Goal: Transaction & Acquisition: Purchase product/service

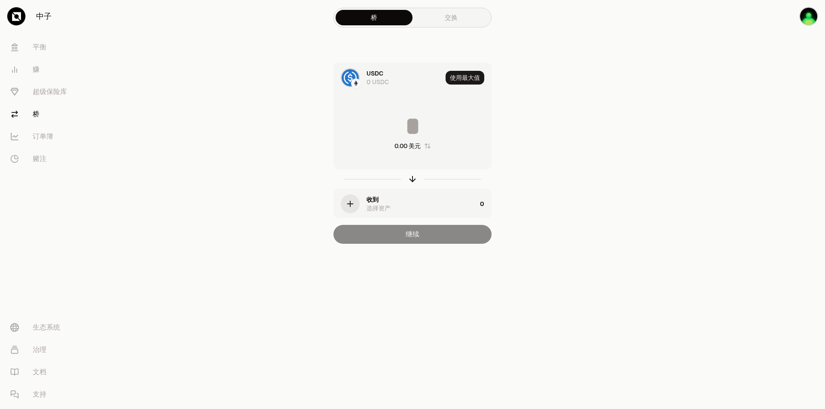
click at [590, 122] on main "桥 交换 USDC 0 USDC 使用最大值 0.00 美元 收到 选择资产 0 继续" at bounding box center [460, 139] width 728 height 278
click at [36, 51] on font "平衡" at bounding box center [40, 47] width 14 height 9
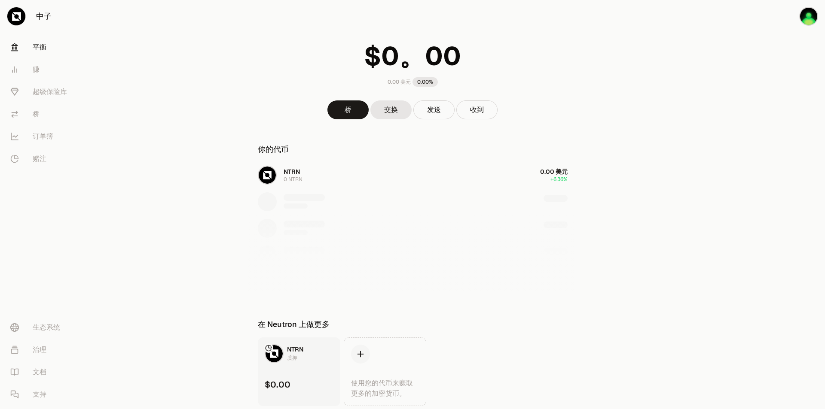
scroll to position [58, 0]
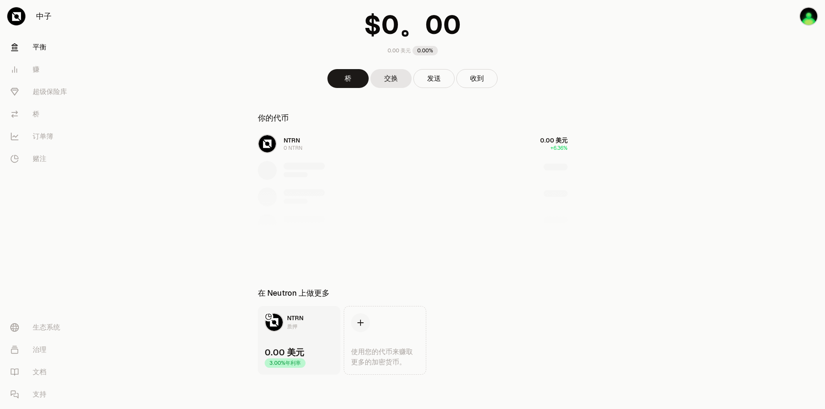
click at [290, 326] on font "质押" at bounding box center [292, 326] width 10 height 7
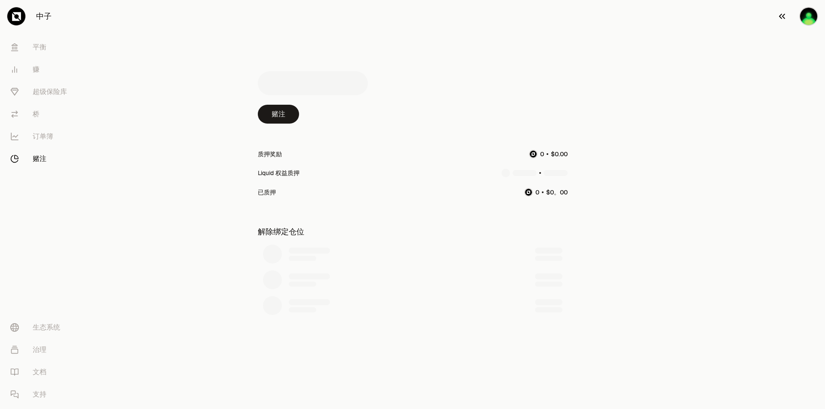
click at [802, 16] on img "button" at bounding box center [808, 16] width 19 height 19
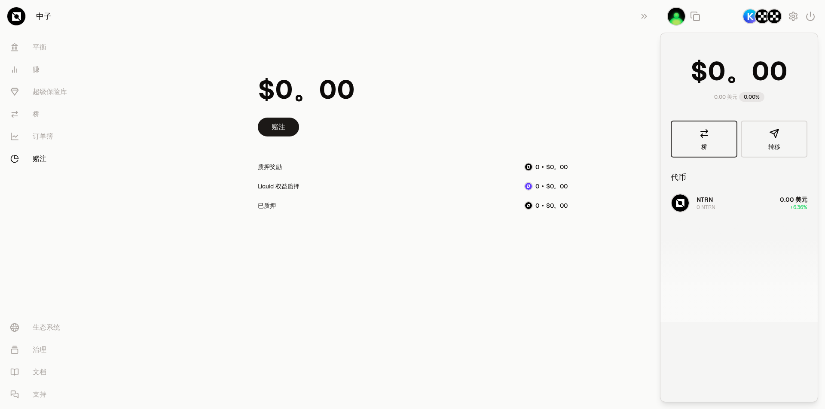
click at [709, 134] on link "桥" at bounding box center [703, 139] width 67 height 37
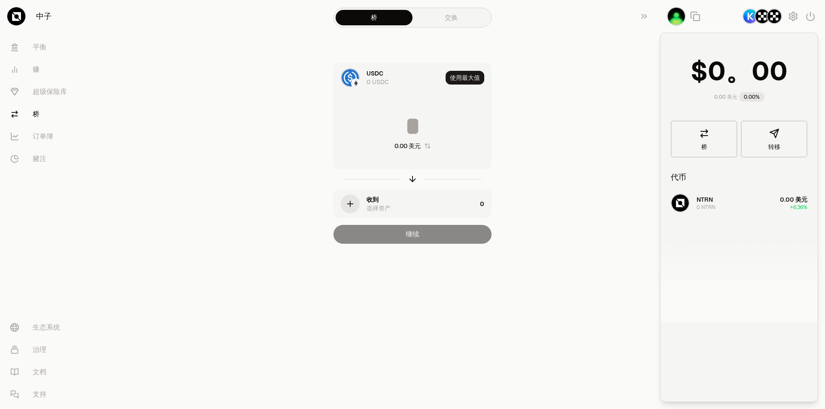
click at [461, 14] on link "交换" at bounding box center [450, 17] width 77 height 15
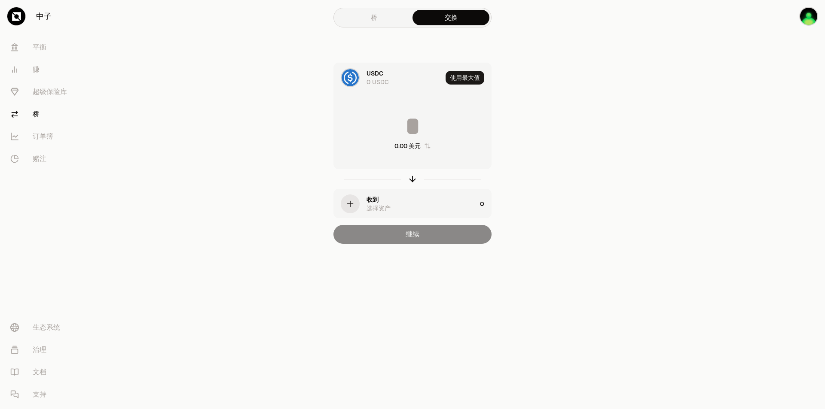
click at [361, 82] on div "USDC 0 USDC" at bounding box center [388, 77] width 108 height 29
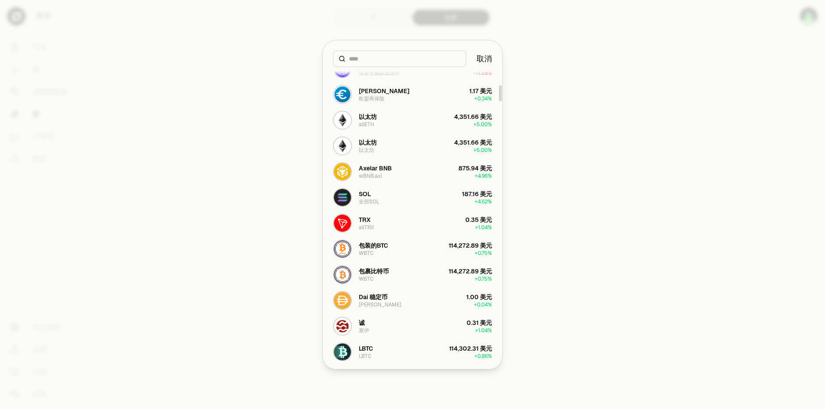
scroll to position [344, 0]
click at [403, 122] on button "以太坊 allETH 4,351.66 美元 + 5.00%" at bounding box center [412, 120] width 169 height 26
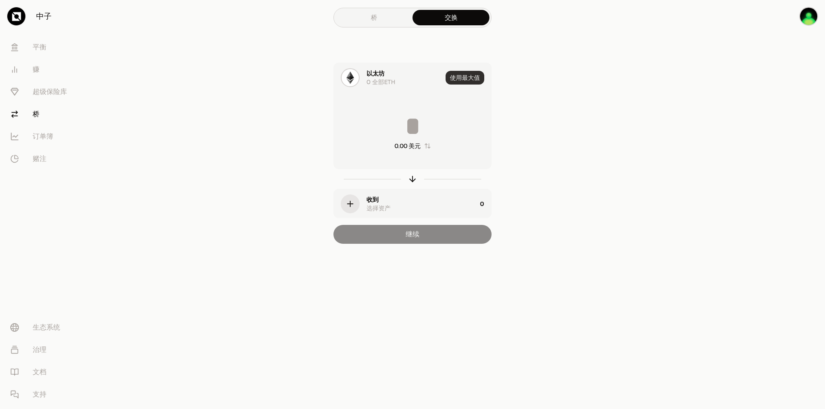
click at [460, 79] on font "使用最大值" at bounding box center [465, 78] width 30 height 8
type input "*"
click at [381, 80] on font "0 全部ETH" at bounding box center [380, 82] width 29 height 8
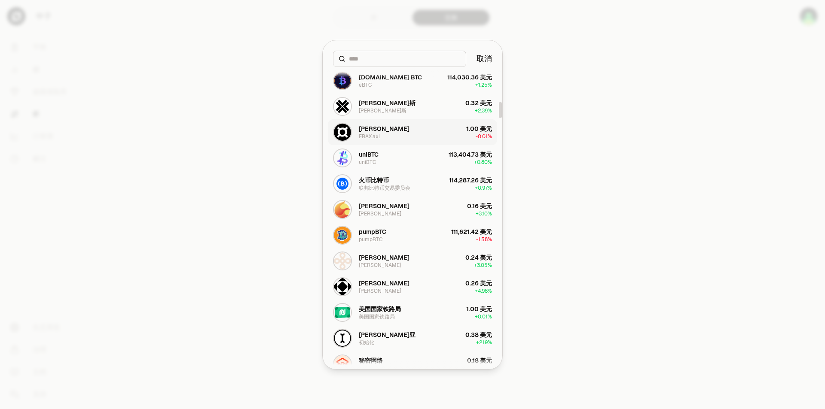
scroll to position [773, 0]
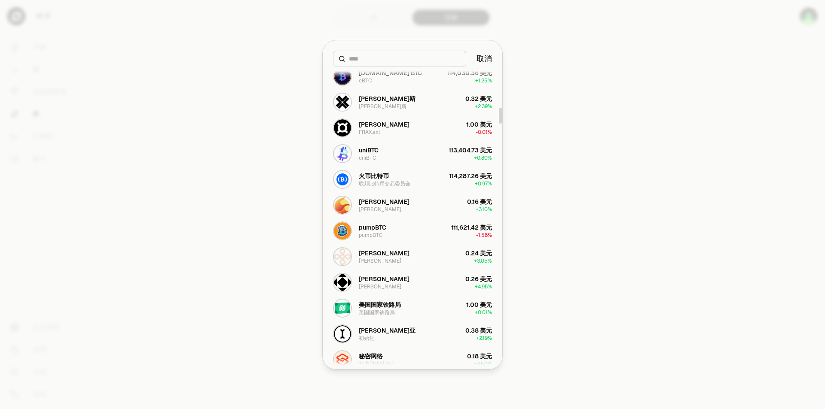
click at [403, 59] on input at bounding box center [405, 59] width 112 height 9
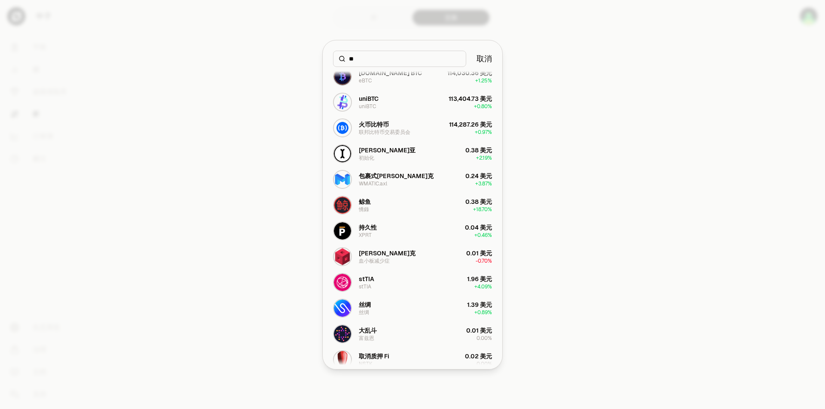
scroll to position [0, 0]
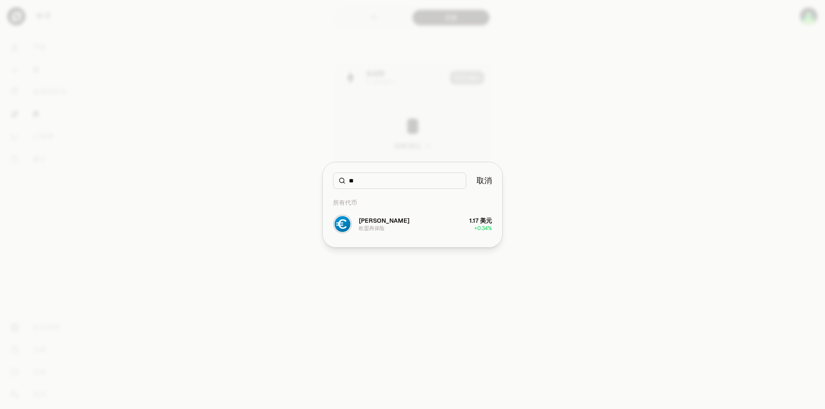
type input "*"
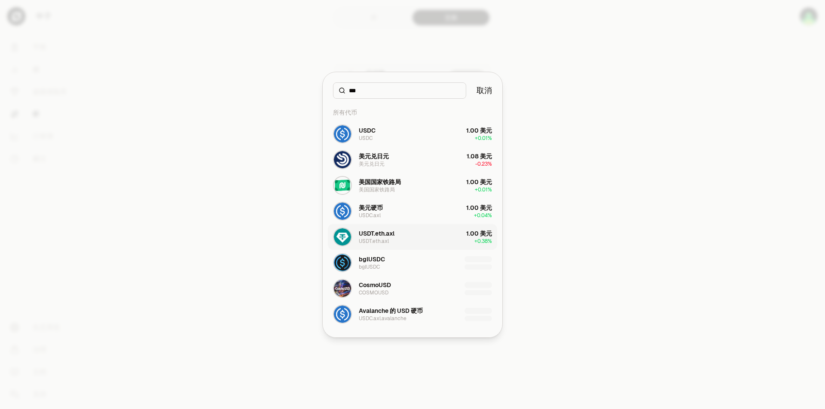
type input "***"
click at [401, 237] on button "USDT.eth.axl USDT.eth.axl 1.00 美元 + 0.38%" at bounding box center [412, 237] width 169 height 26
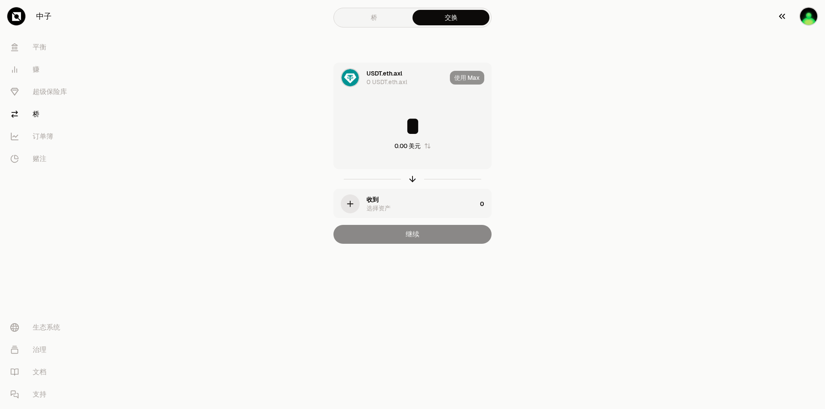
click at [803, 15] on img "button" at bounding box center [808, 16] width 19 height 19
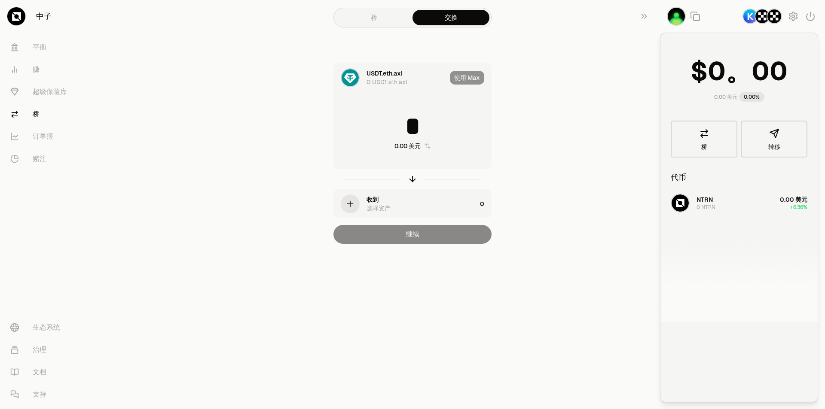
click at [775, 20] on img "button" at bounding box center [773, 16] width 15 height 15
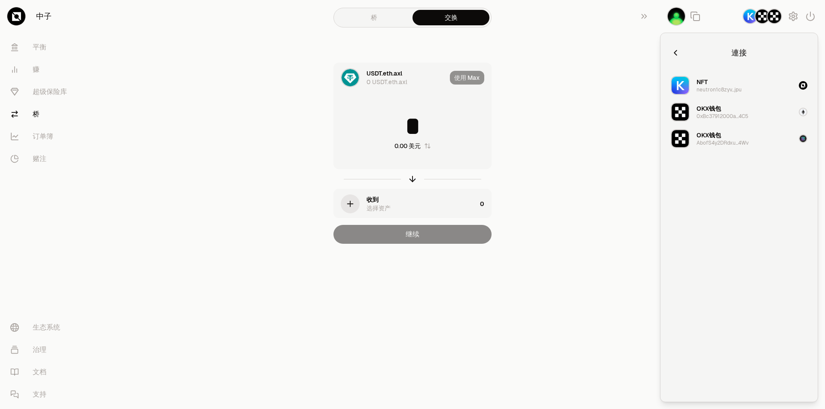
click at [760, 114] on button "OKX钱包 0xBc37912000a...4C5" at bounding box center [738, 112] width 147 height 26
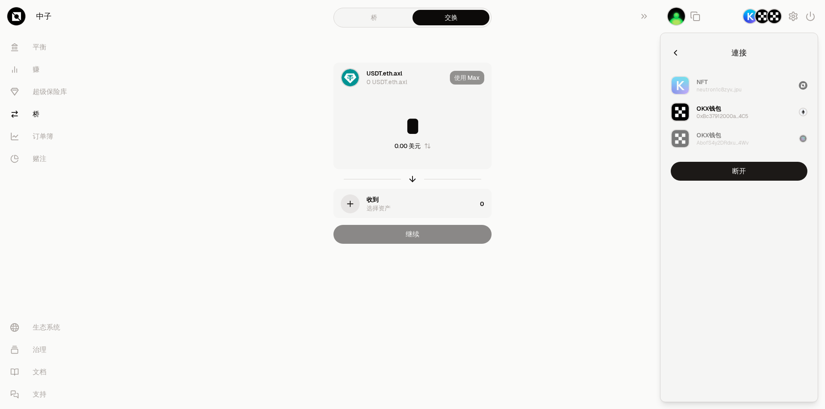
click at [728, 82] on div "NFT neutron1c8zyv...jpu" at bounding box center [718, 85] width 45 height 15
click at [746, 174] on button "断开" at bounding box center [738, 171] width 137 height 19
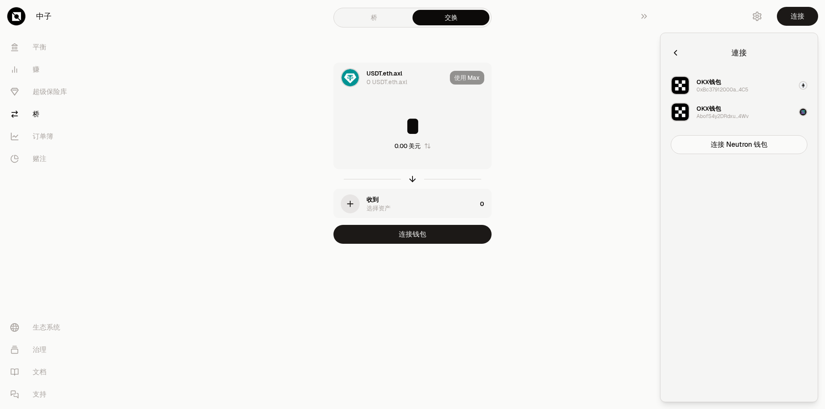
click at [708, 106] on font "OKX钱包" at bounding box center [708, 109] width 24 height 8
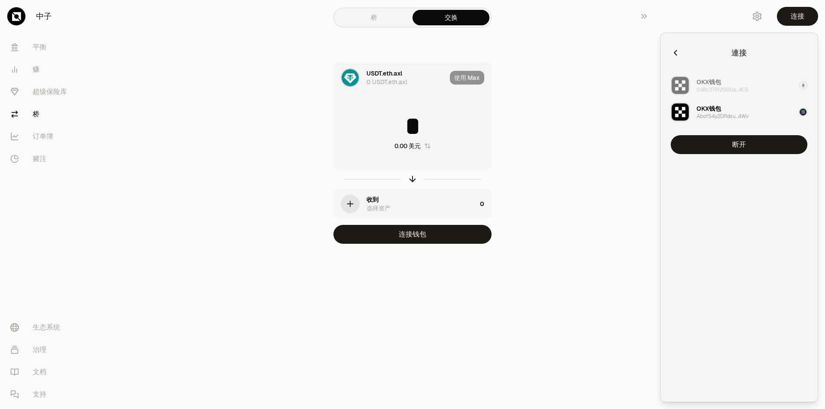
click at [487, 74] on div "使用 Max" at bounding box center [470, 77] width 41 height 29
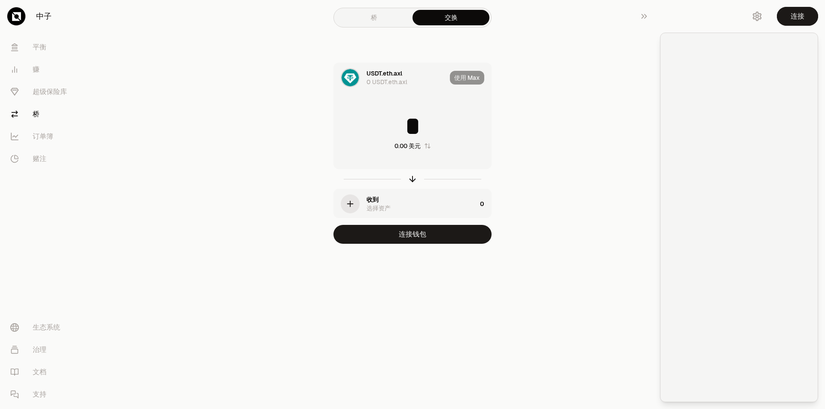
click at [463, 79] on div "使用 Max" at bounding box center [470, 77] width 41 height 29
click at [404, 83] on font "0 USDT.eth.axl" at bounding box center [386, 82] width 41 height 8
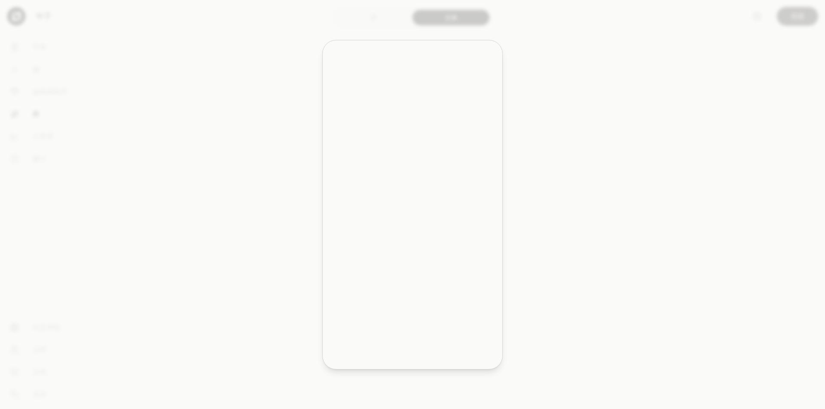
click at [480, 70] on div "From token Select From token. Cancel All Tokens USDC USDC $1.00 + 0.01% wstETH …" at bounding box center [412, 205] width 179 height 328
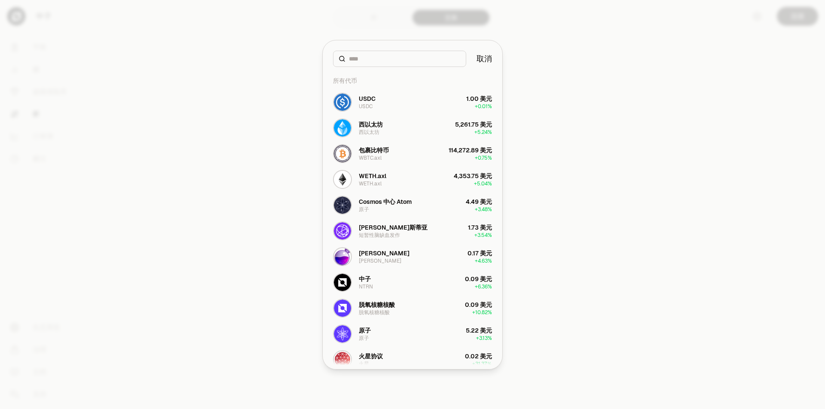
click at [650, 78] on div at bounding box center [412, 204] width 825 height 409
click at [794, 17] on font "连接" at bounding box center [797, 16] width 14 height 9
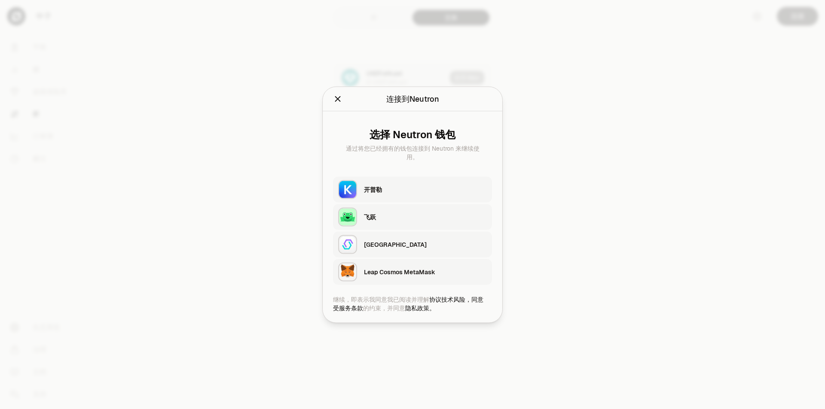
click at [416, 171] on div "选择 Neutron 钱包 通过将您已经拥有的钱包连接到 Neutron 来继续使用。 开[PERSON_NAME][GEOGRAPHIC_DATA] Lea…" at bounding box center [413, 203] width 180 height 184
click at [415, 186] on div "开普勒" at bounding box center [425, 189] width 123 height 9
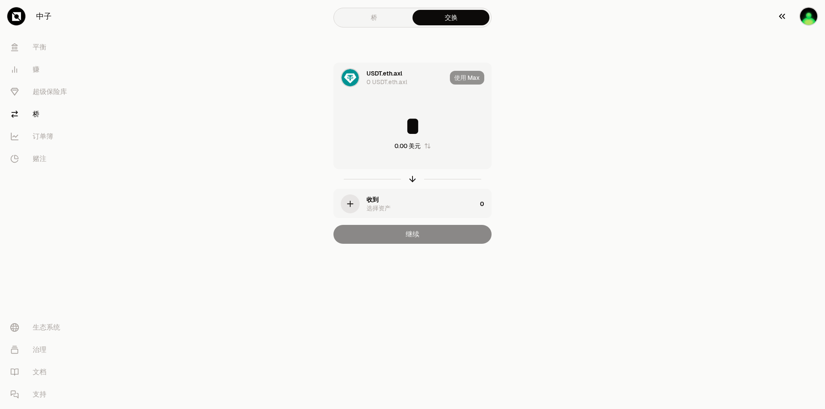
click at [798, 10] on button "button" at bounding box center [797, 16] width 55 height 33
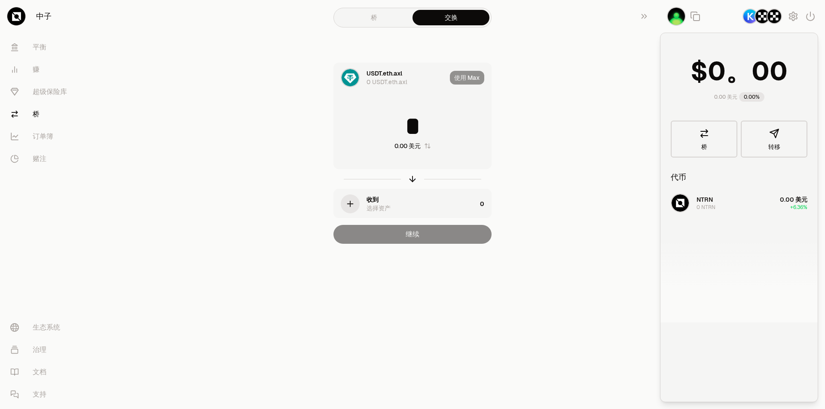
click at [709, 198] on div "NTRN 0 NTRN 0.00 美元 +6.36%" at bounding box center [738, 256] width 157 height 132
click at [796, 18] on icon "button" at bounding box center [793, 16] width 10 height 10
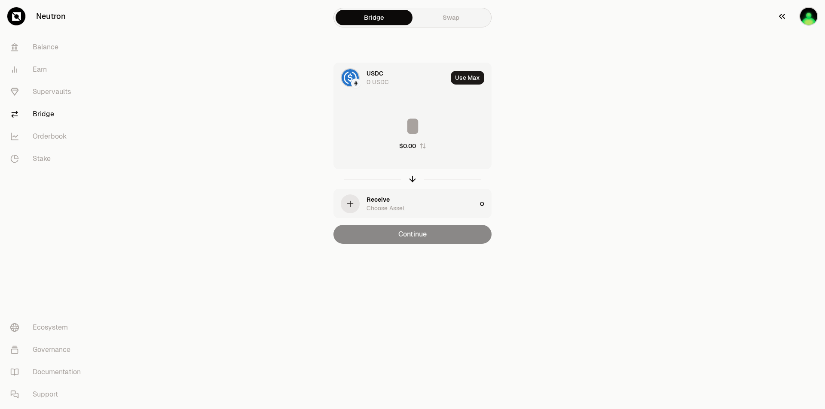
click at [803, 15] on img "button" at bounding box center [808, 16] width 19 height 19
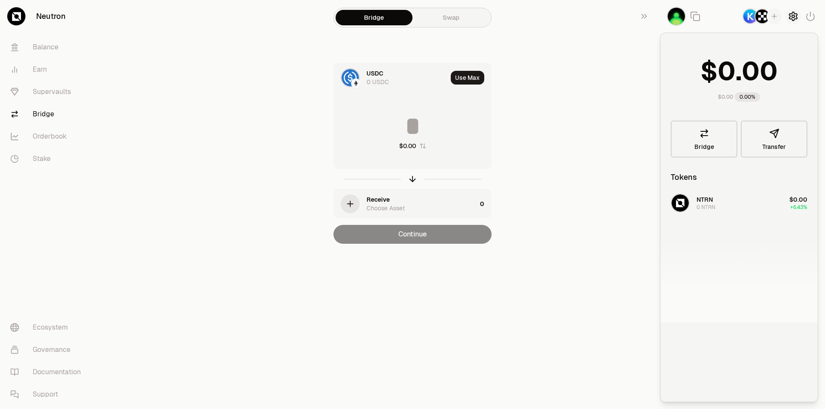
click at [795, 19] on icon "button" at bounding box center [793, 16] width 8 height 9
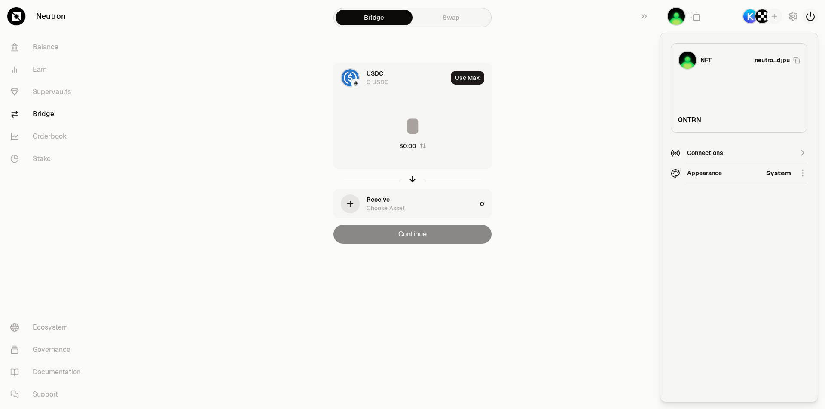
click at [809, 15] on icon "button" at bounding box center [810, 16] width 10 height 10
